Goal: Information Seeking & Learning: Find specific fact

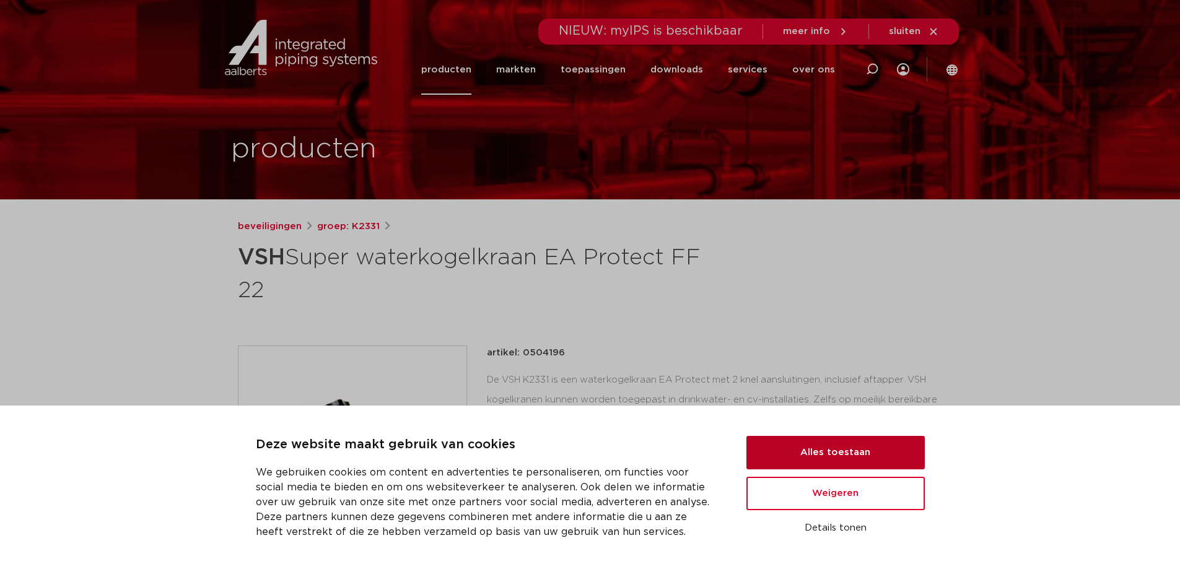
click at [823, 452] on button "Alles toestaan" at bounding box center [836, 452] width 178 height 33
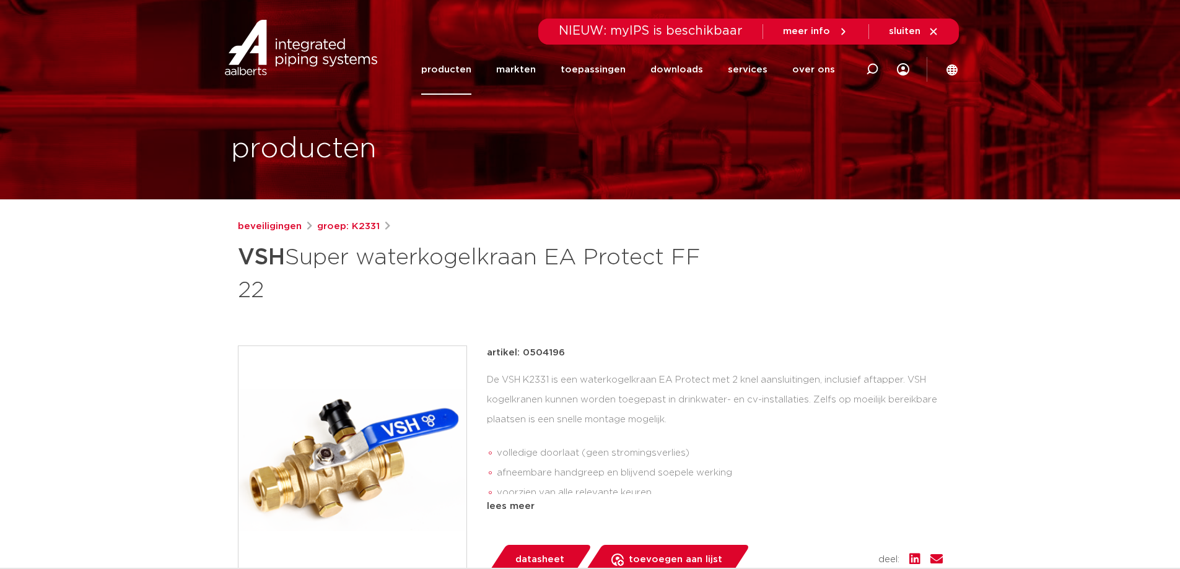
drag, startPoint x: 561, startPoint y: 352, endPoint x: 524, endPoint y: 352, distance: 37.2
click at [524, 352] on p "artikel: 0504196" at bounding box center [526, 353] width 78 height 15
copy p "0504196"
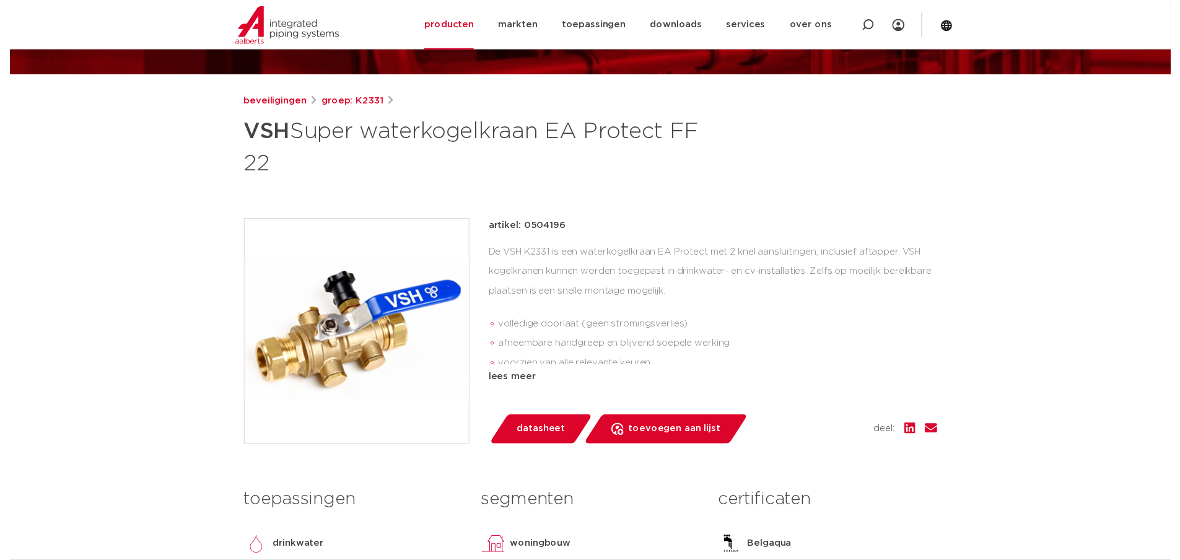
scroll to position [186, 0]
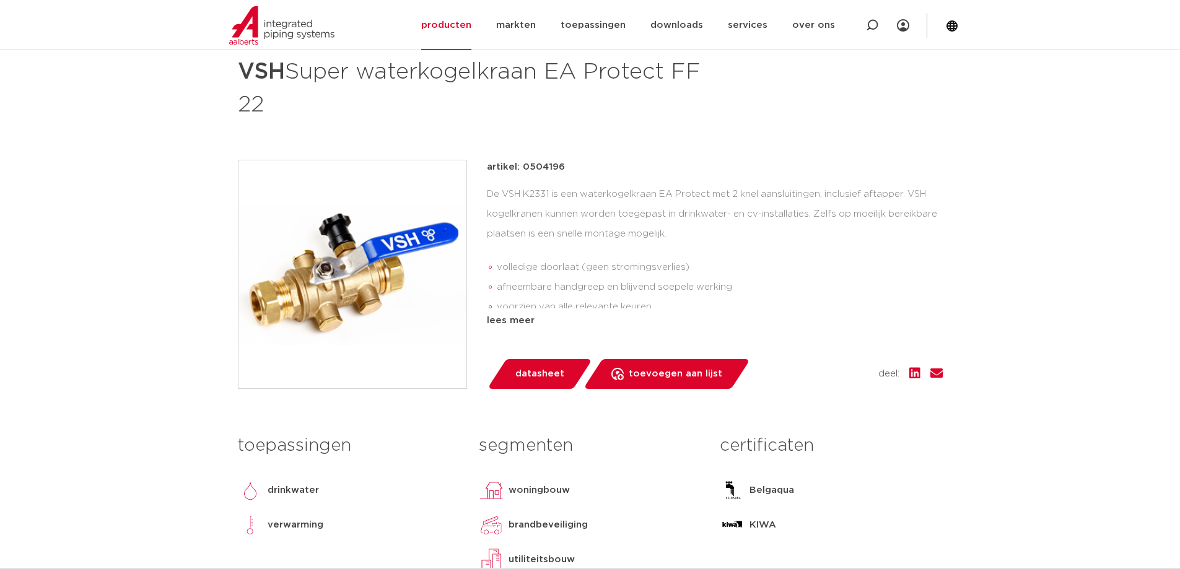
click at [547, 382] on span "datasheet" at bounding box center [540, 374] width 49 height 20
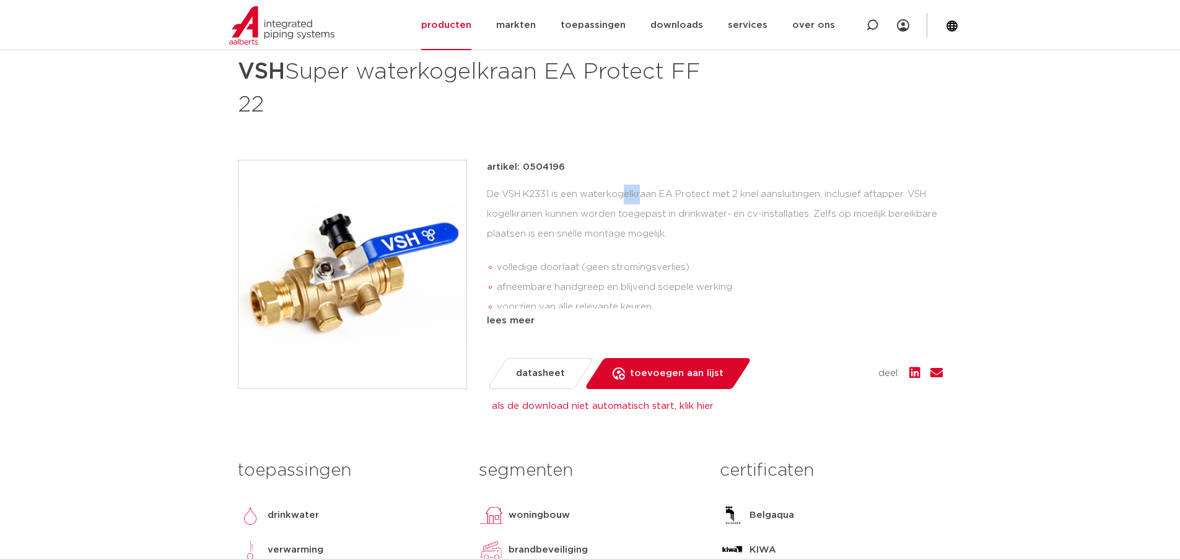
drag, startPoint x: 549, startPoint y: 191, endPoint x: 525, endPoint y: 191, distance: 23.5
click at [525, 191] on div "De VSH K2331 is een waterkogelkraan EA Protect met 2 knel aansluitingen, inclus…" at bounding box center [715, 247] width 456 height 124
click at [549, 191] on div "De VSH K2331 is een waterkogelkraan EA Protect met 2 knel aansluitingen, inclus…" at bounding box center [715, 247] width 456 height 124
drag, startPoint x: 553, startPoint y: 190, endPoint x: 503, endPoint y: 188, distance: 50.2
click at [503, 188] on div "De VSH K2331 is een waterkogelkraan EA Protect met 2 knel aansluitingen, inclus…" at bounding box center [715, 247] width 456 height 124
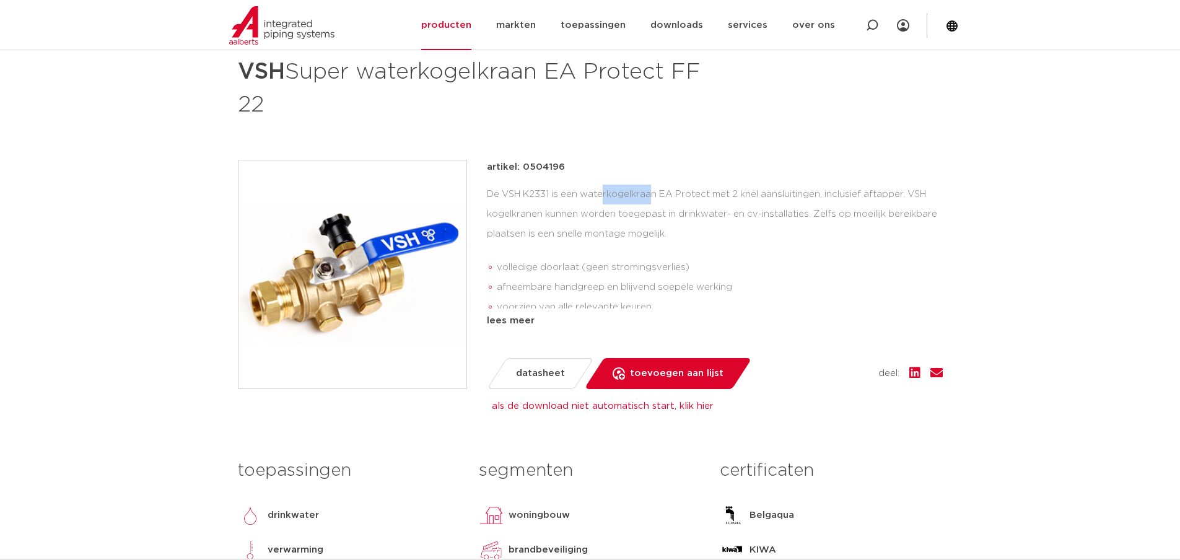
copy div "VSH K2331"
